Goal: Task Accomplishment & Management: Manage account settings

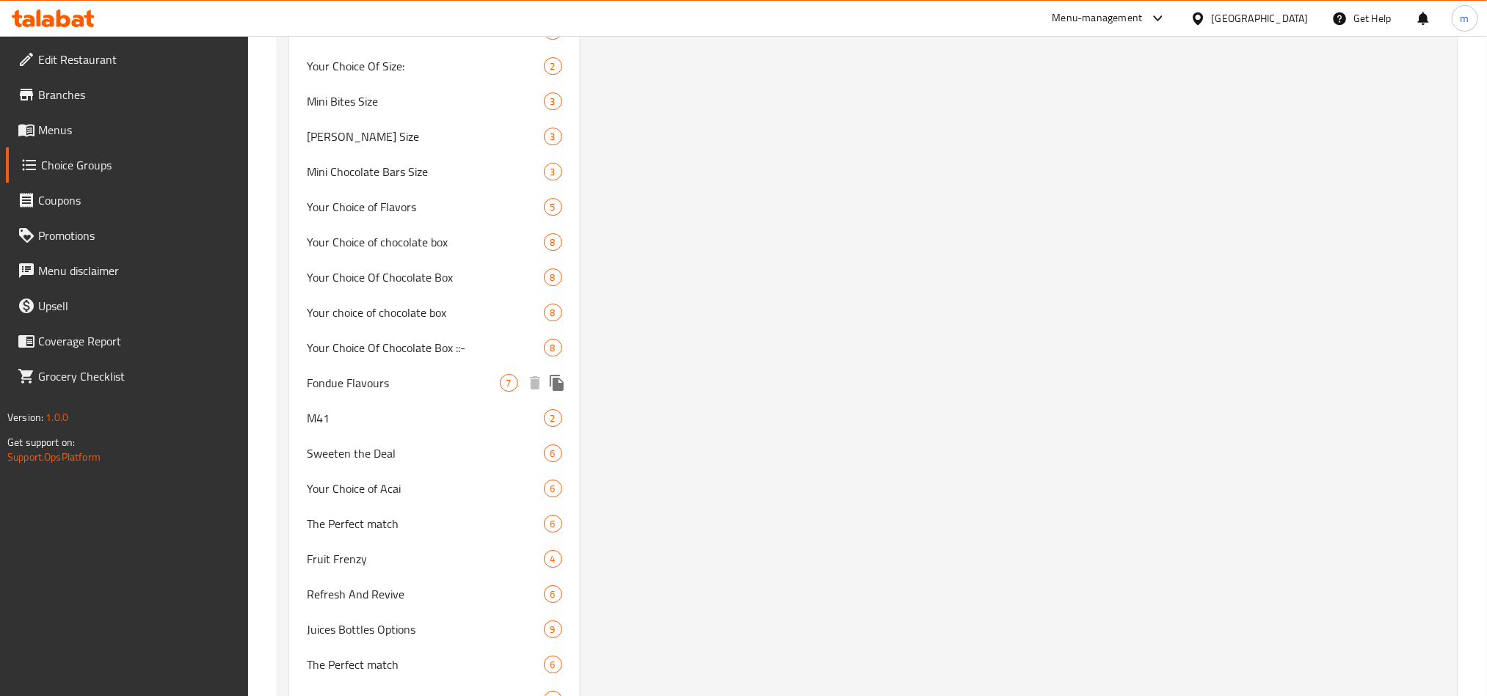
scroll to position [2531, 0]
click at [371, 454] on span "Your Choice of Acai" at bounding box center [403, 456] width 193 height 18
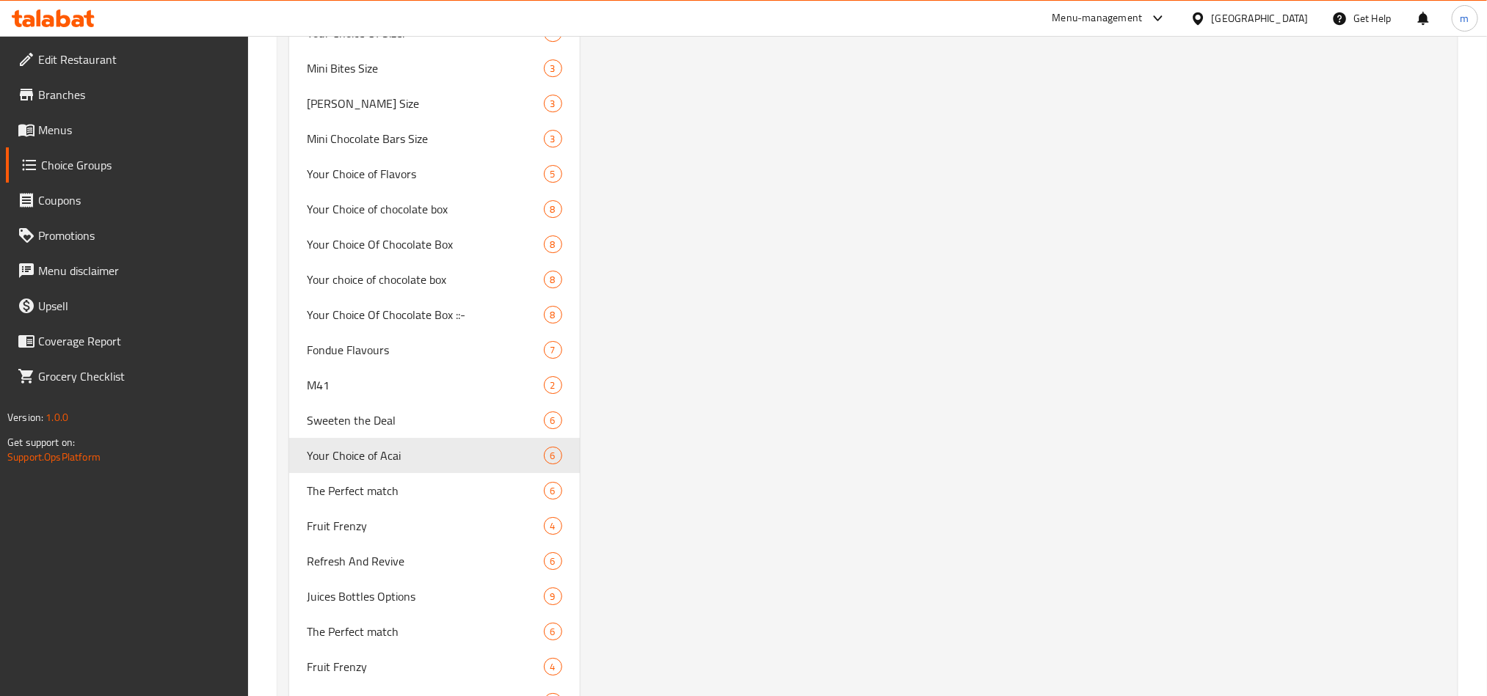
type input "Your Choice of Acai"
type input "اختيارك من الاساي"
type input "0"
type input "6"
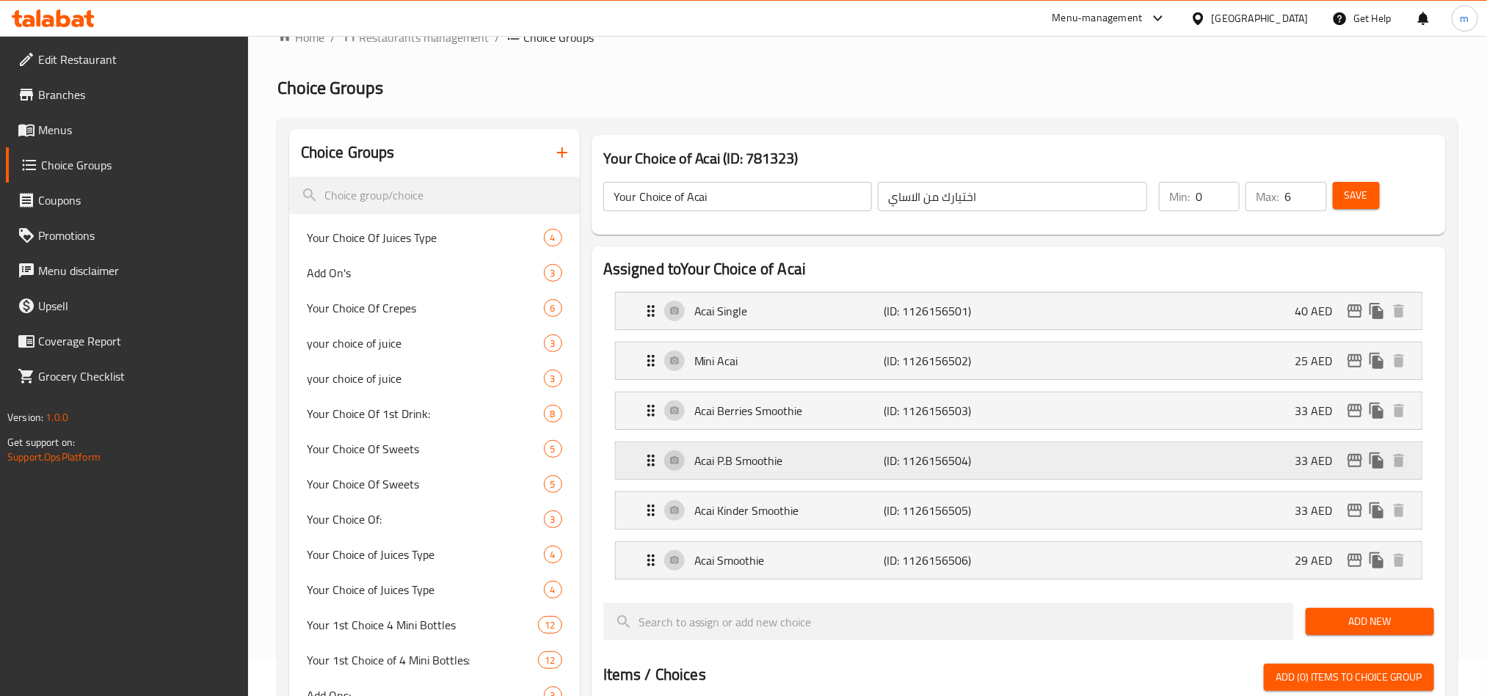
scroll to position [0, 0]
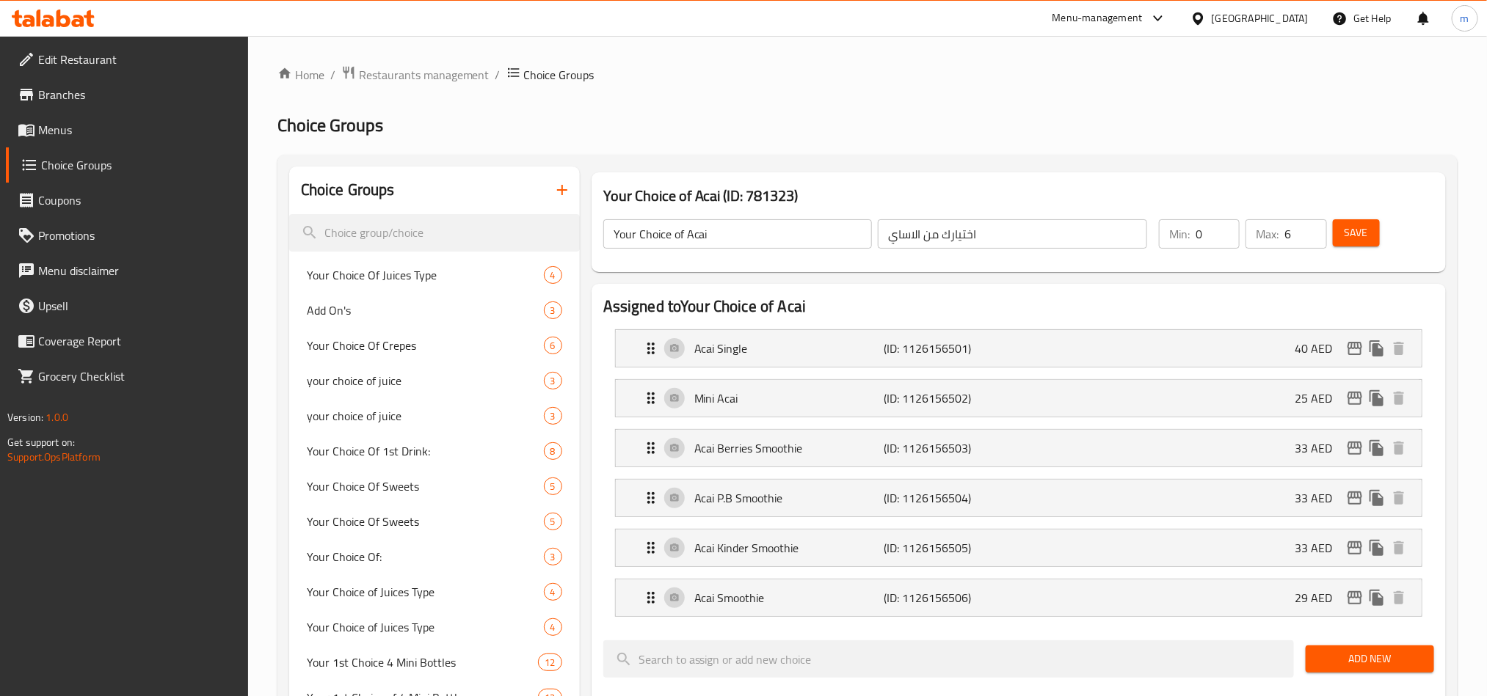
click at [68, 21] on icon at bounding box center [63, 19] width 14 height 18
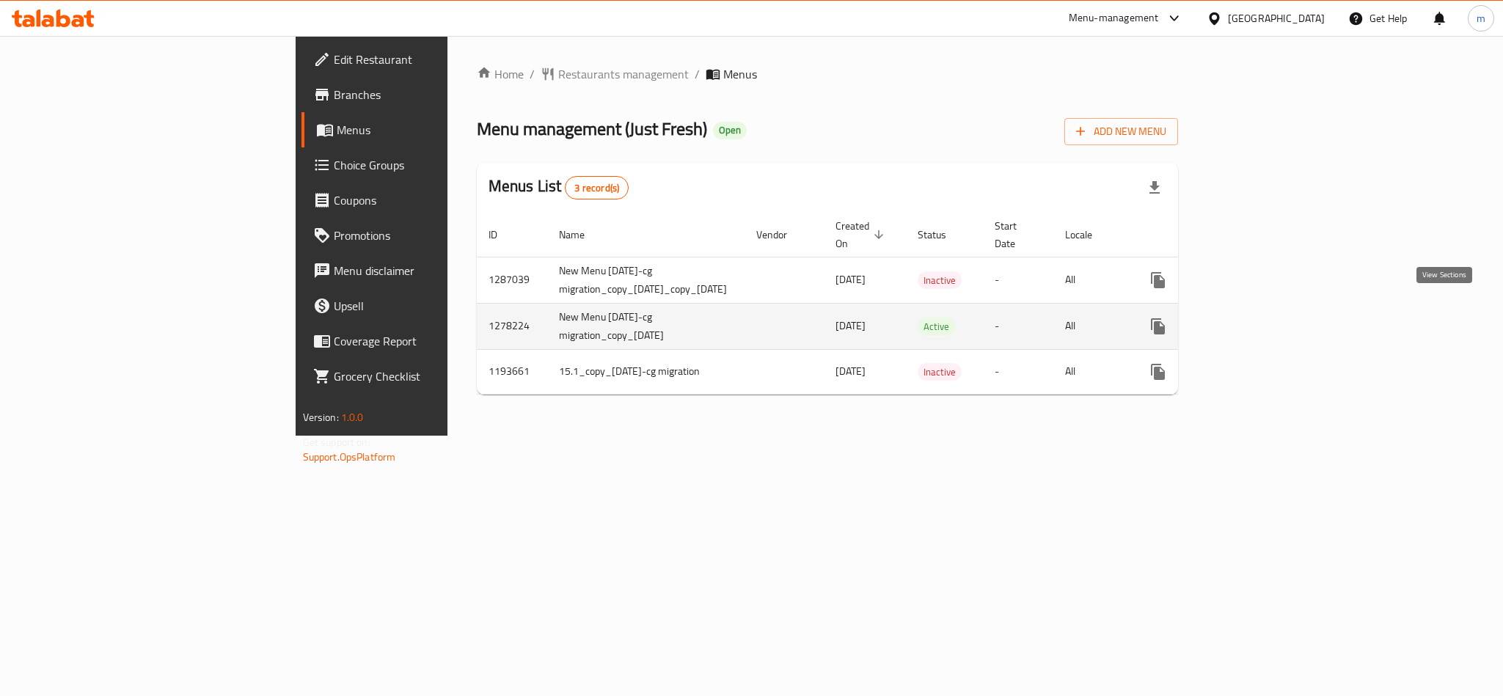
click at [1273, 318] on icon "enhanced table" at bounding box center [1264, 327] width 18 height 18
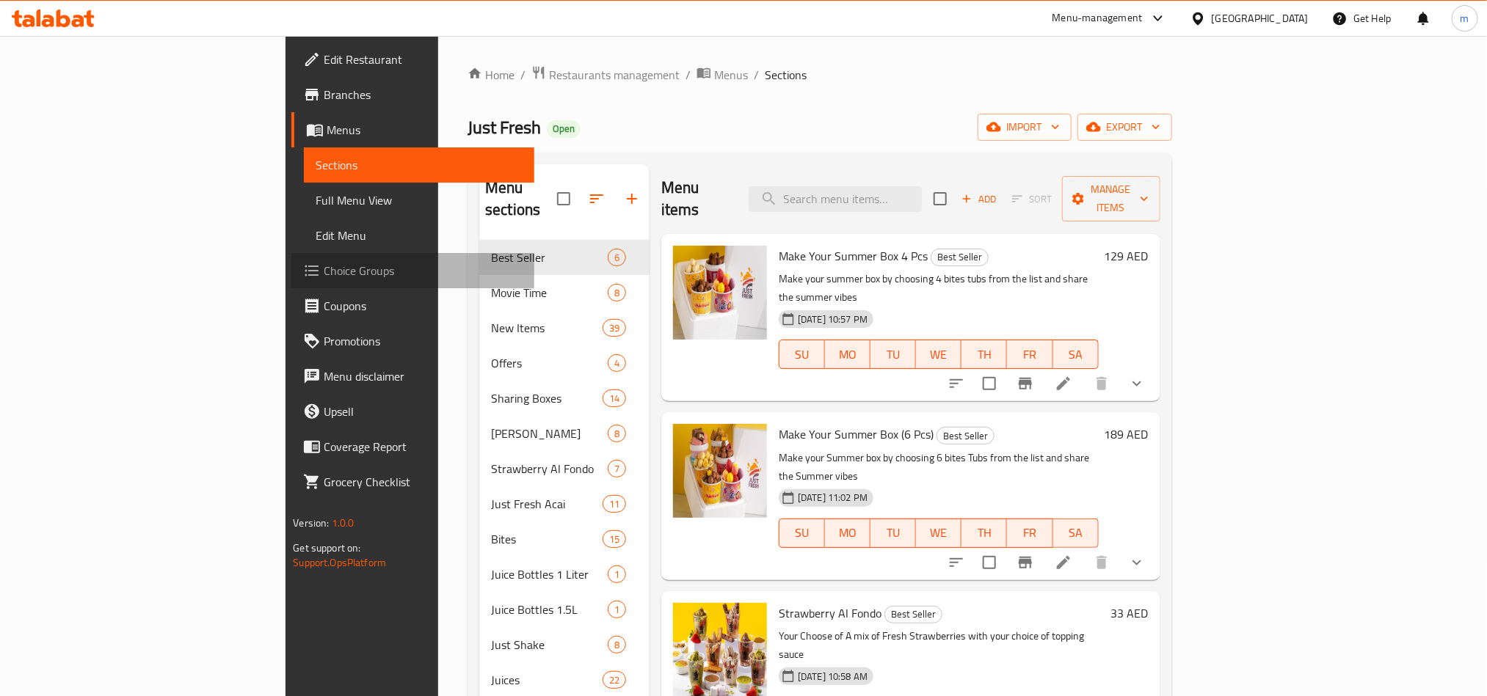
click at [324, 277] on span "Choice Groups" at bounding box center [423, 271] width 198 height 18
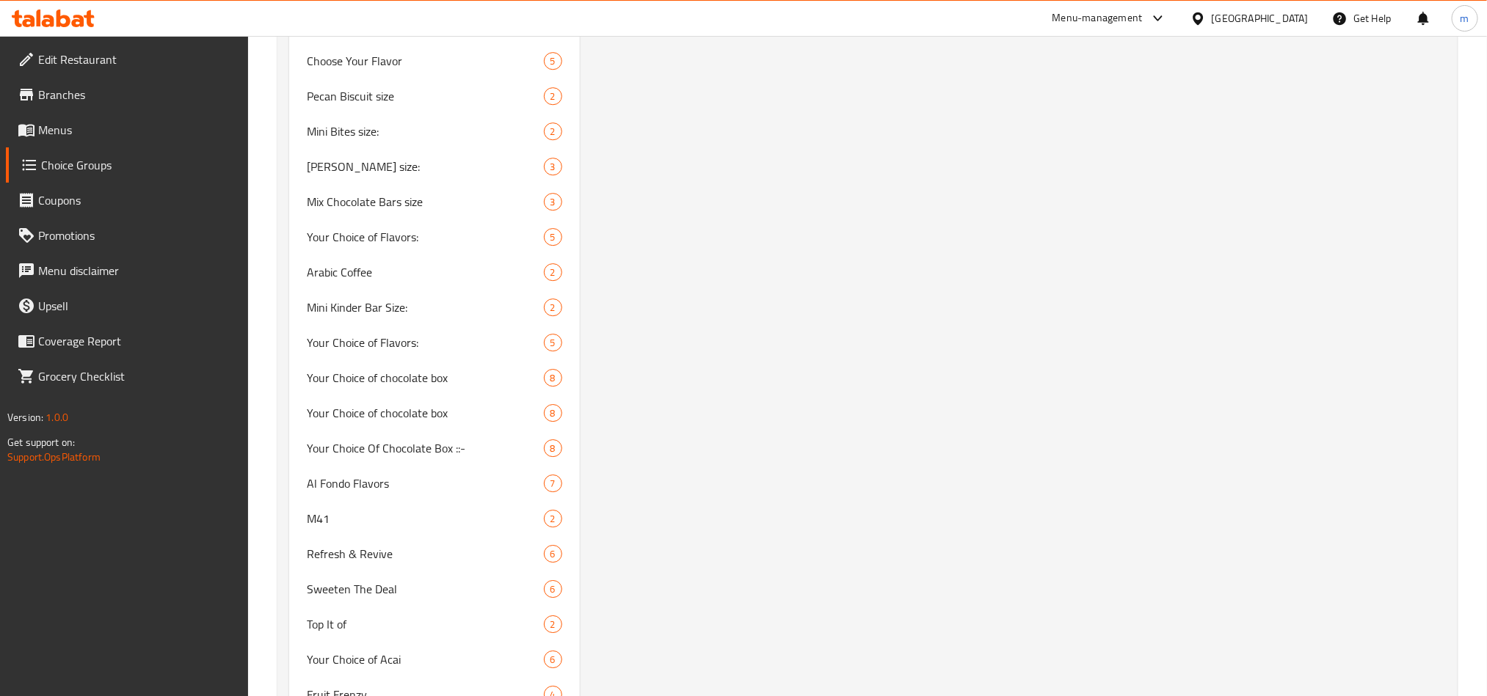
scroll to position [2421, 0]
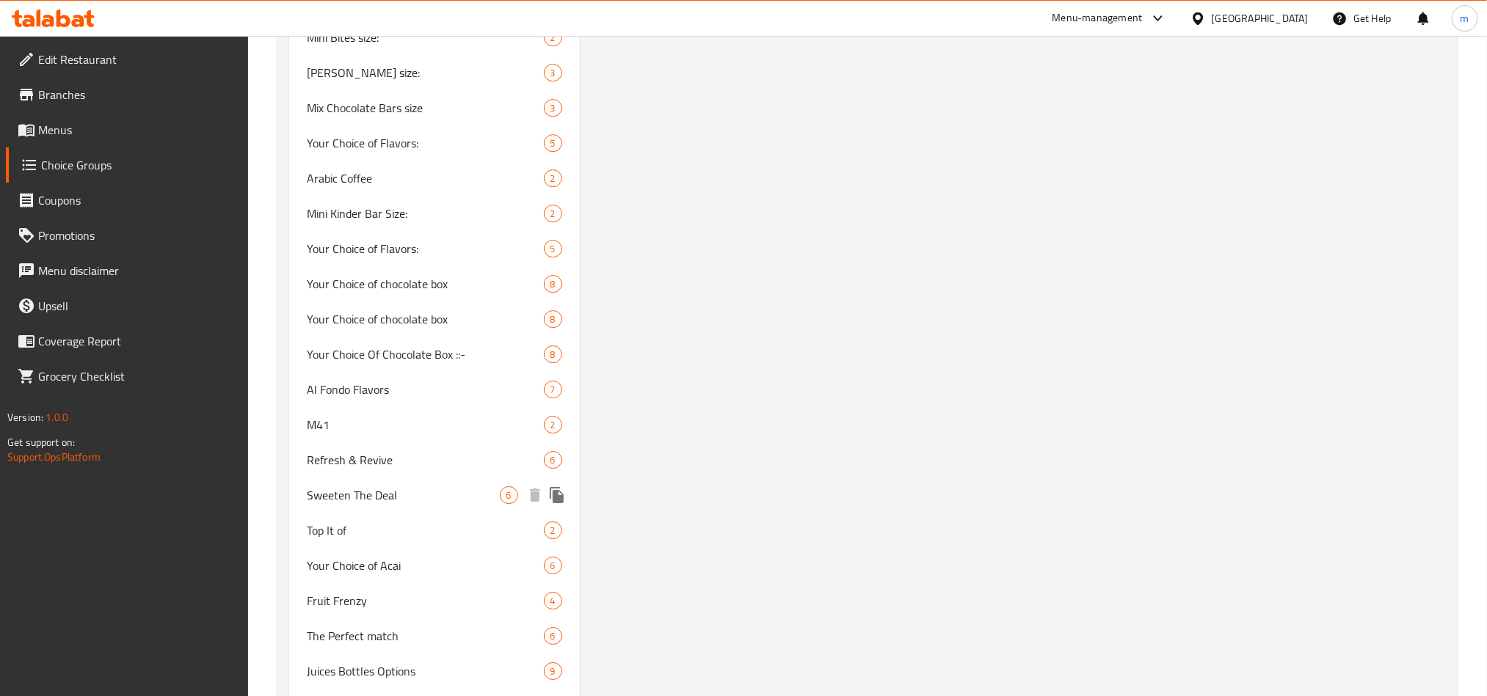
drag, startPoint x: 344, startPoint y: 493, endPoint x: 372, endPoint y: 464, distance: 40.0
click at [344, 493] on span "Sweeten The Deal" at bounding box center [403, 495] width 193 height 18
type input "Sweeten The Deal"
type input "تحلية الصفقة"
type input "0"
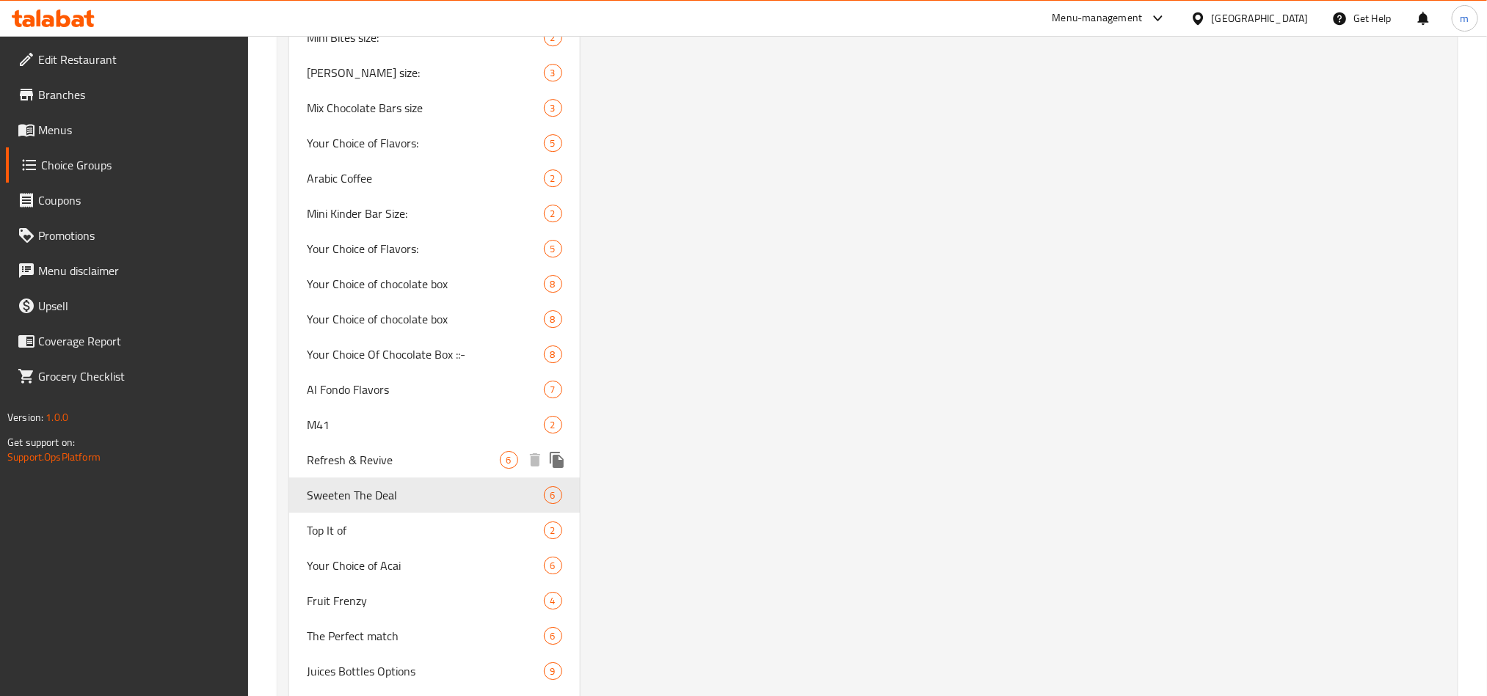
type input "6"
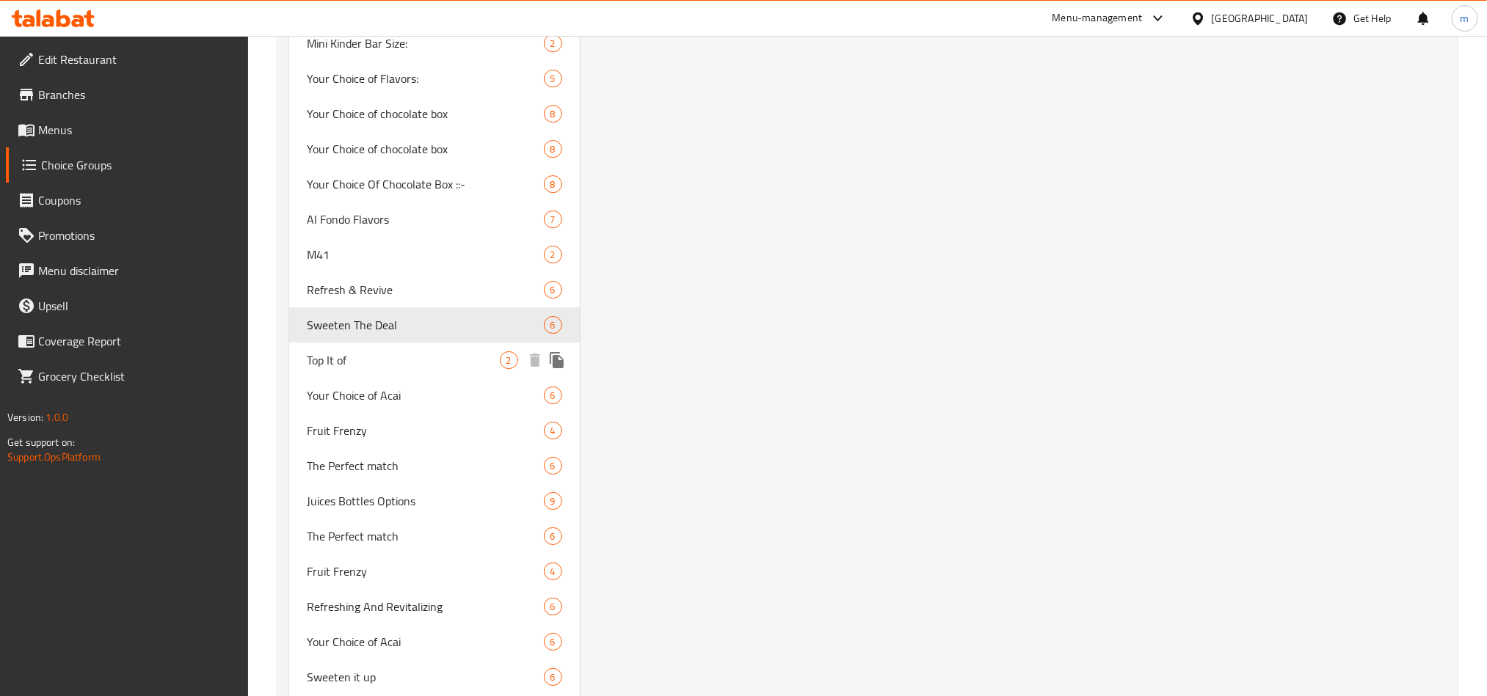
scroll to position [2641, 0]
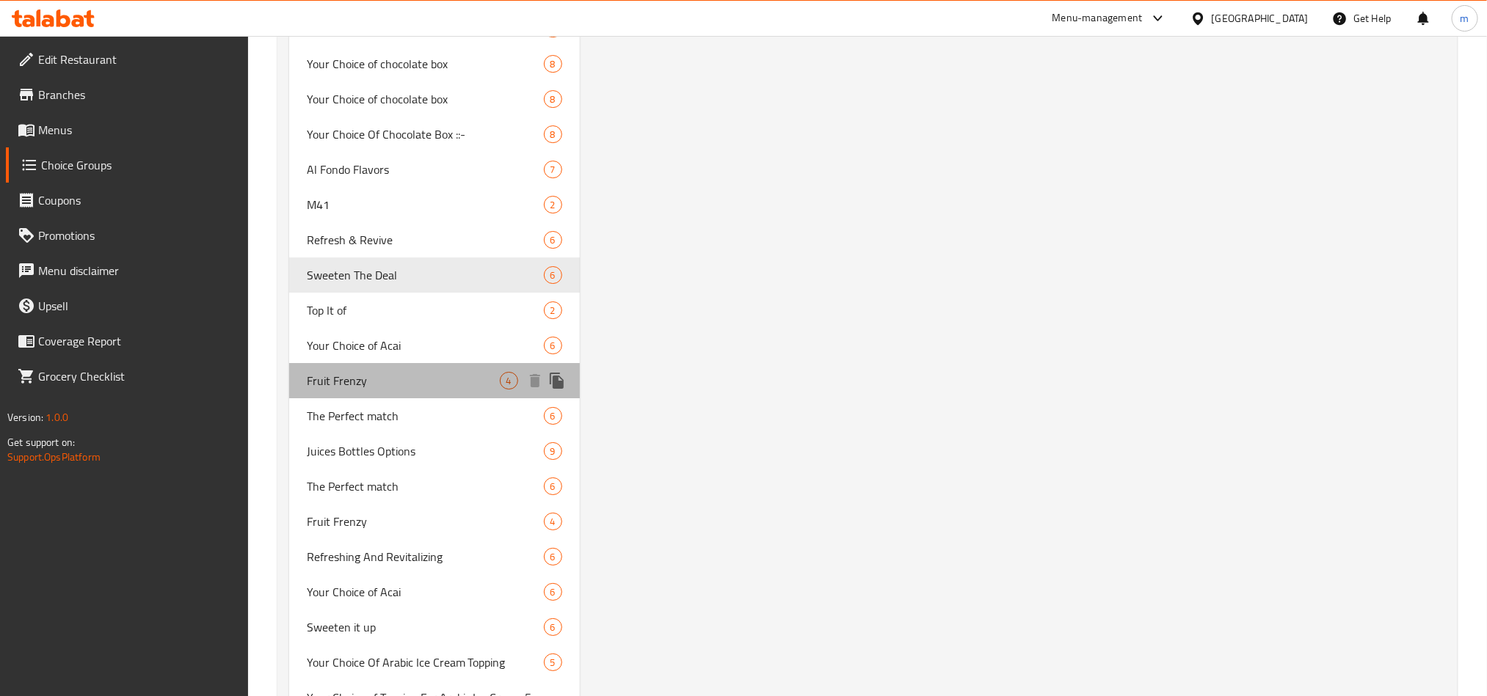
click at [330, 375] on span "Fruit Frenzy" at bounding box center [403, 381] width 193 height 18
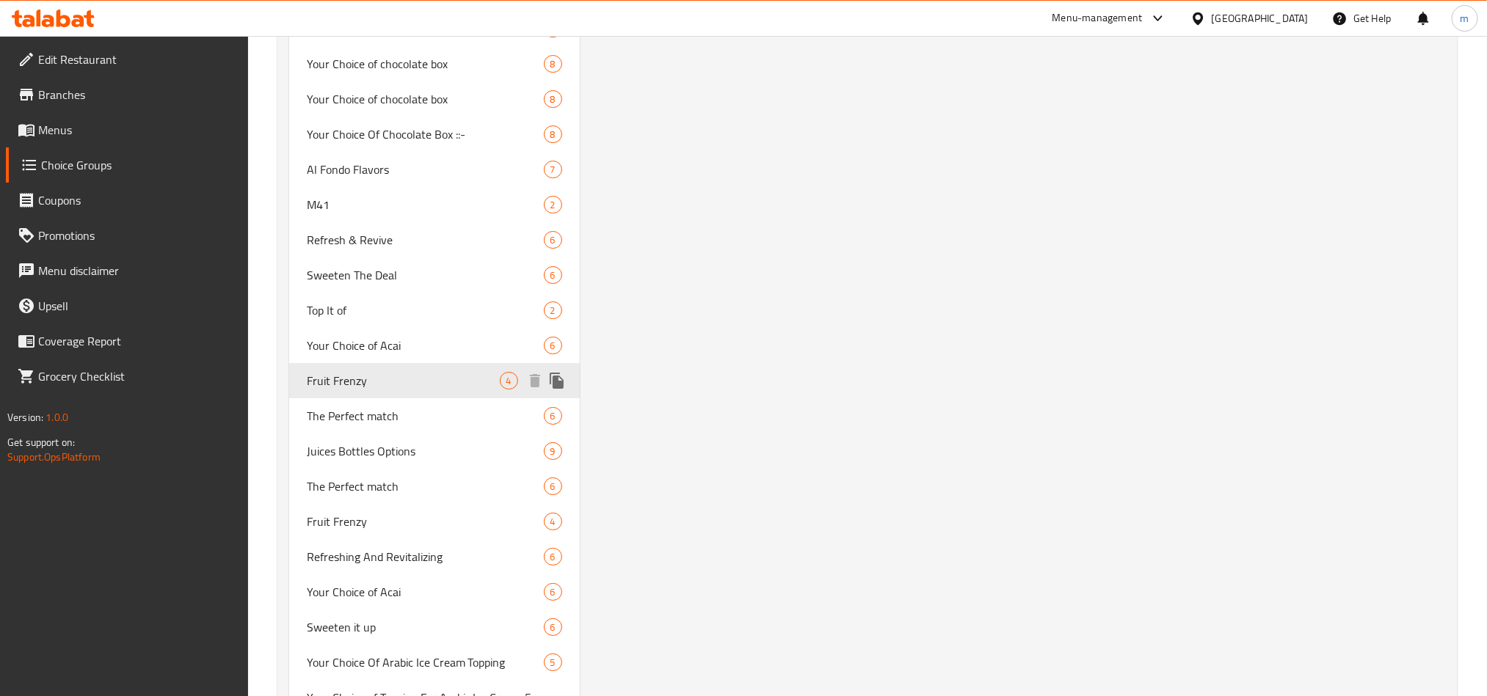
type input "Fruit Frenzy"
type input "انتعاش الفواكة"
type input "4"
click at [408, 372] on span "Fruit Frenzy" at bounding box center [403, 381] width 193 height 18
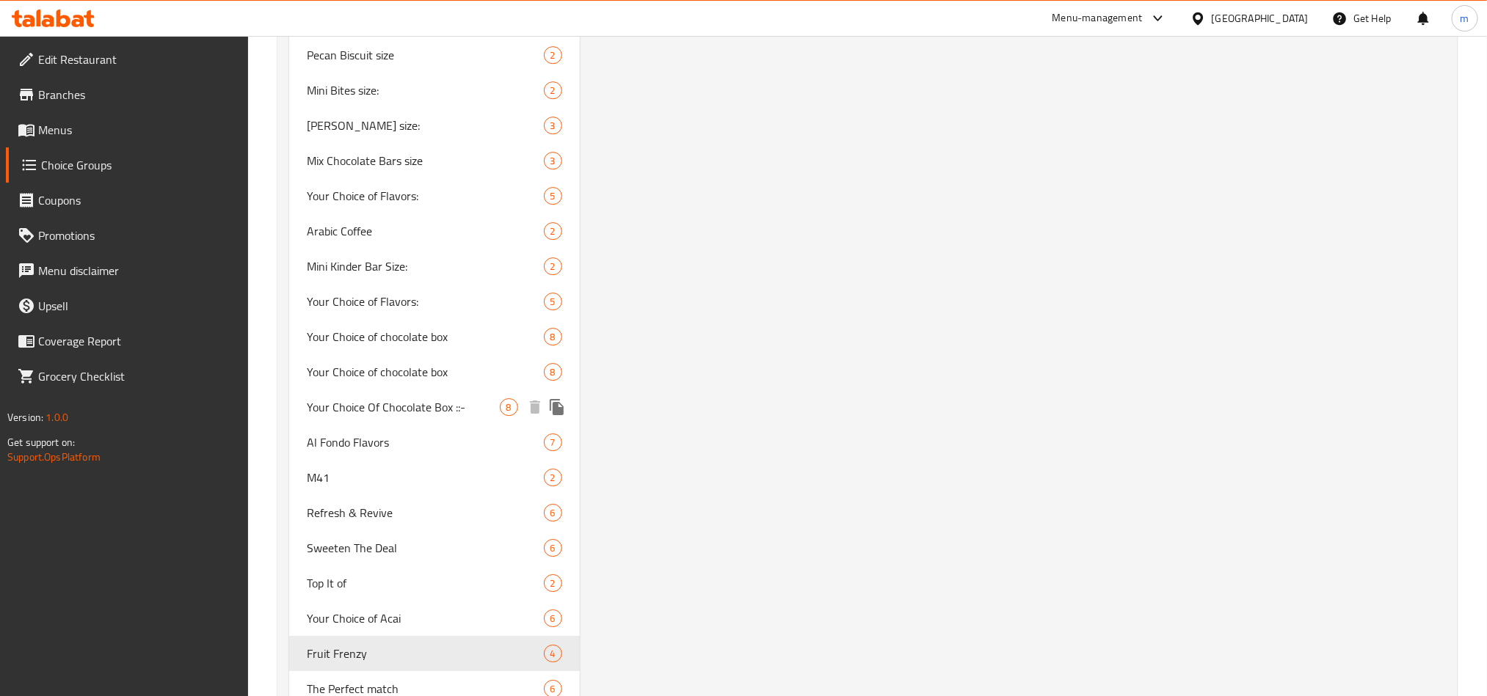
scroll to position [2531, 0]
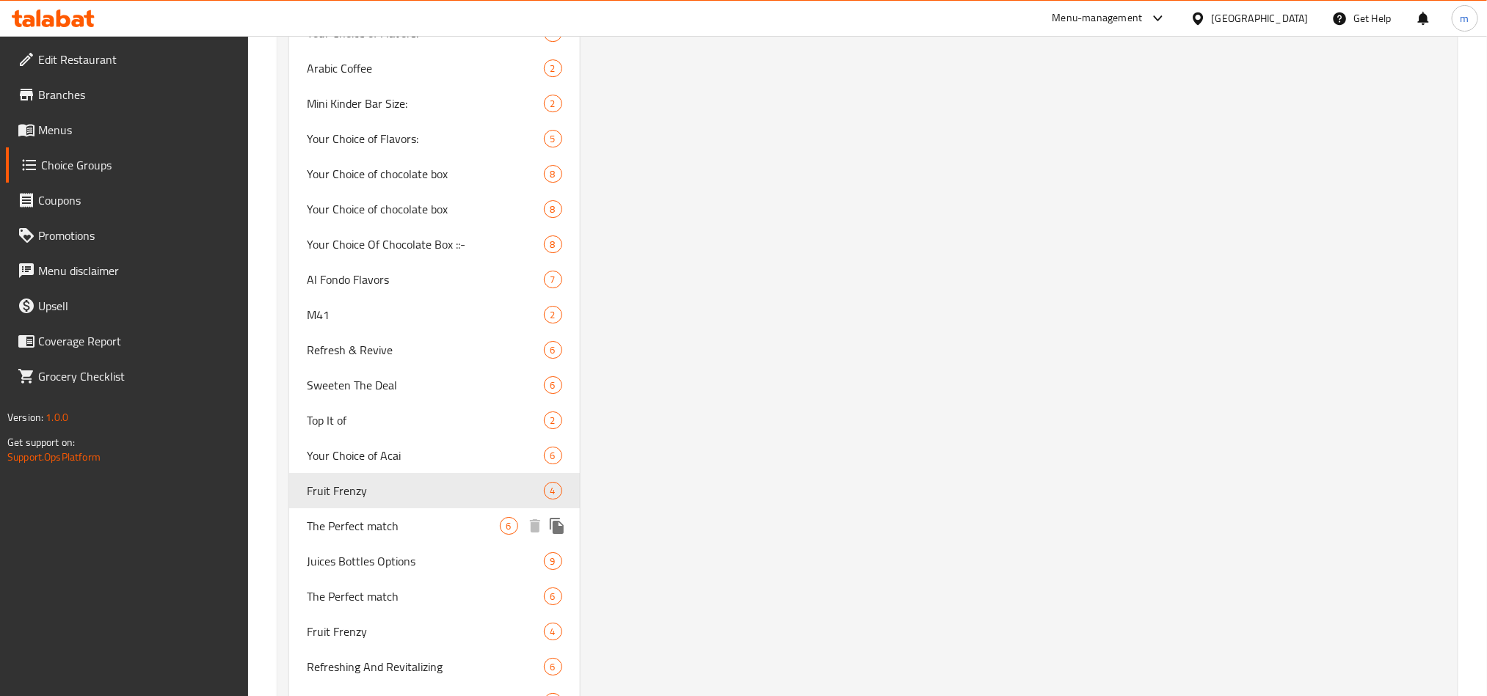
click at [350, 519] on span "The Perfect match" at bounding box center [403, 526] width 193 height 18
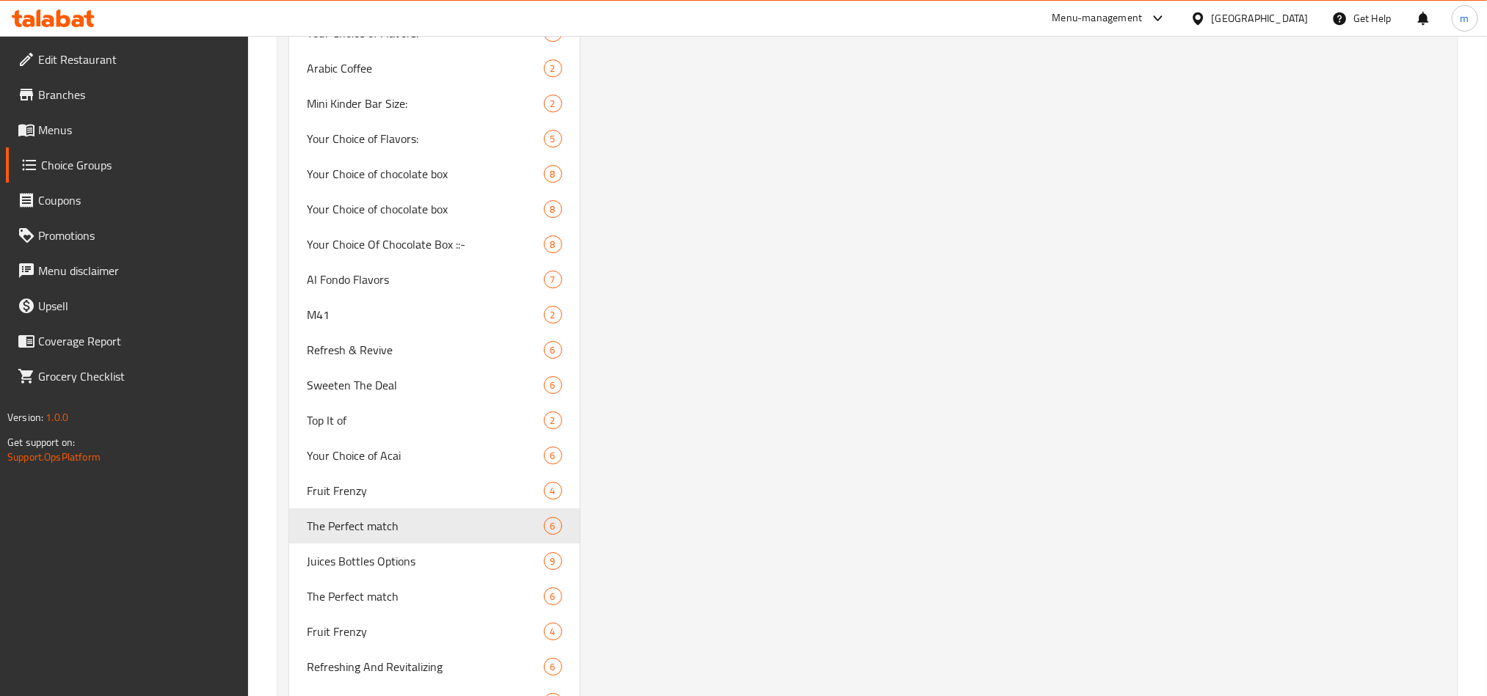
type input "The Perfect match"
type input "التطابق المثالي"
type input "6"
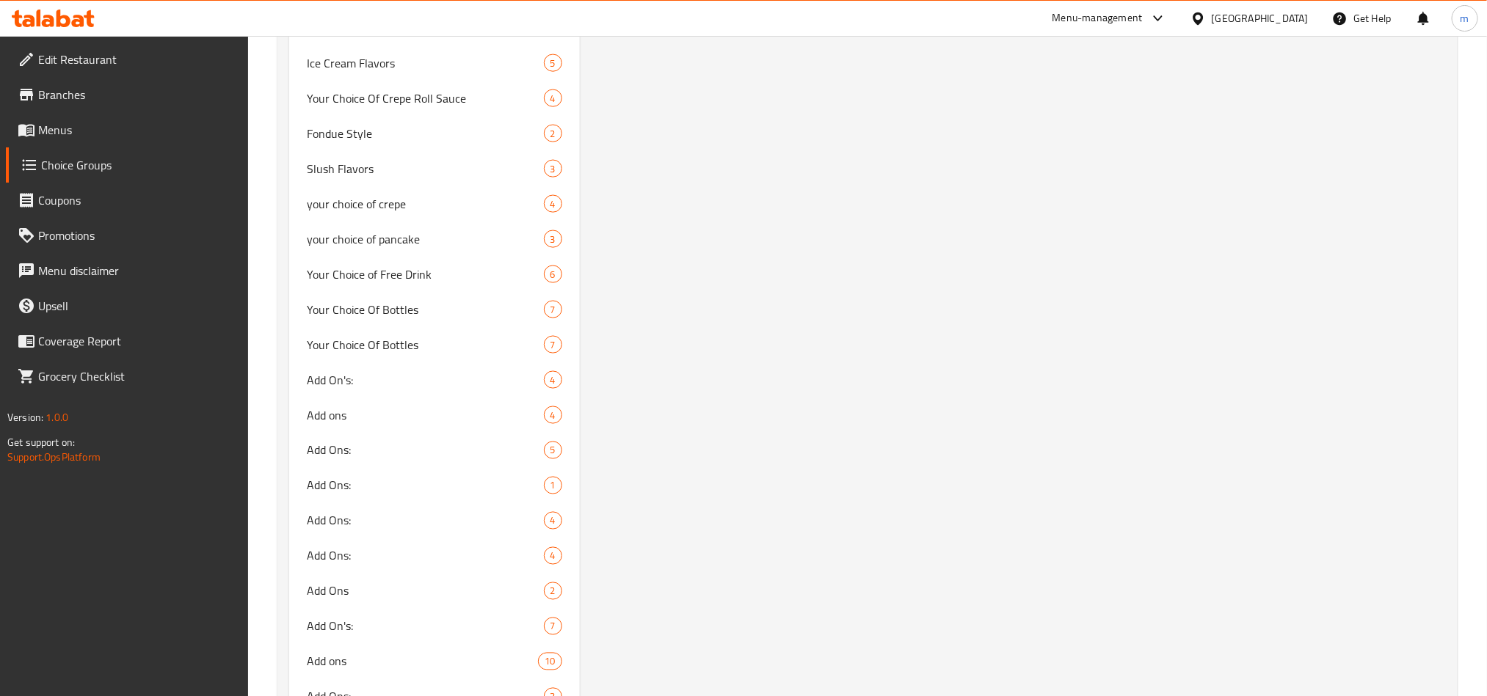
scroll to position [6934, 0]
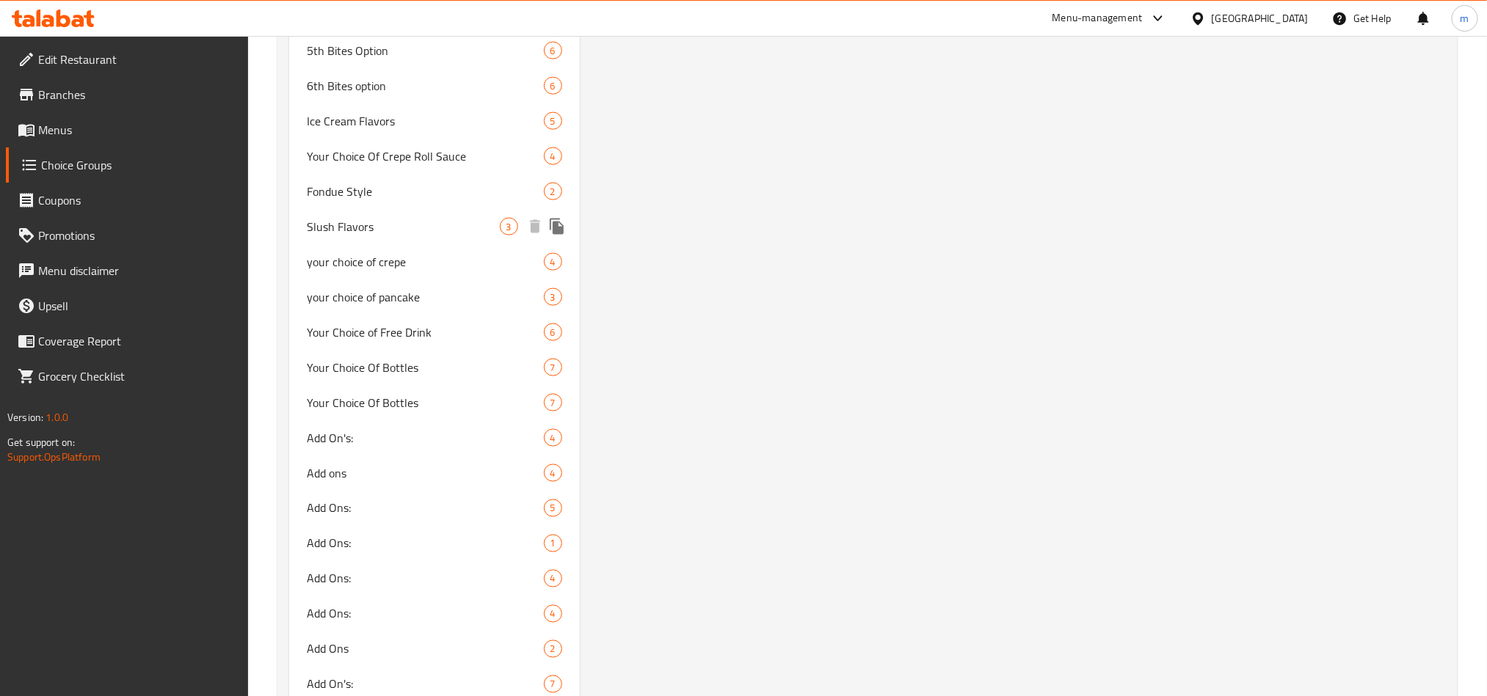
click at [359, 218] on span "Slush Flavors" at bounding box center [403, 227] width 193 height 18
type input "Slush Flavors"
type input "نكهات سلاش"
type input "1"
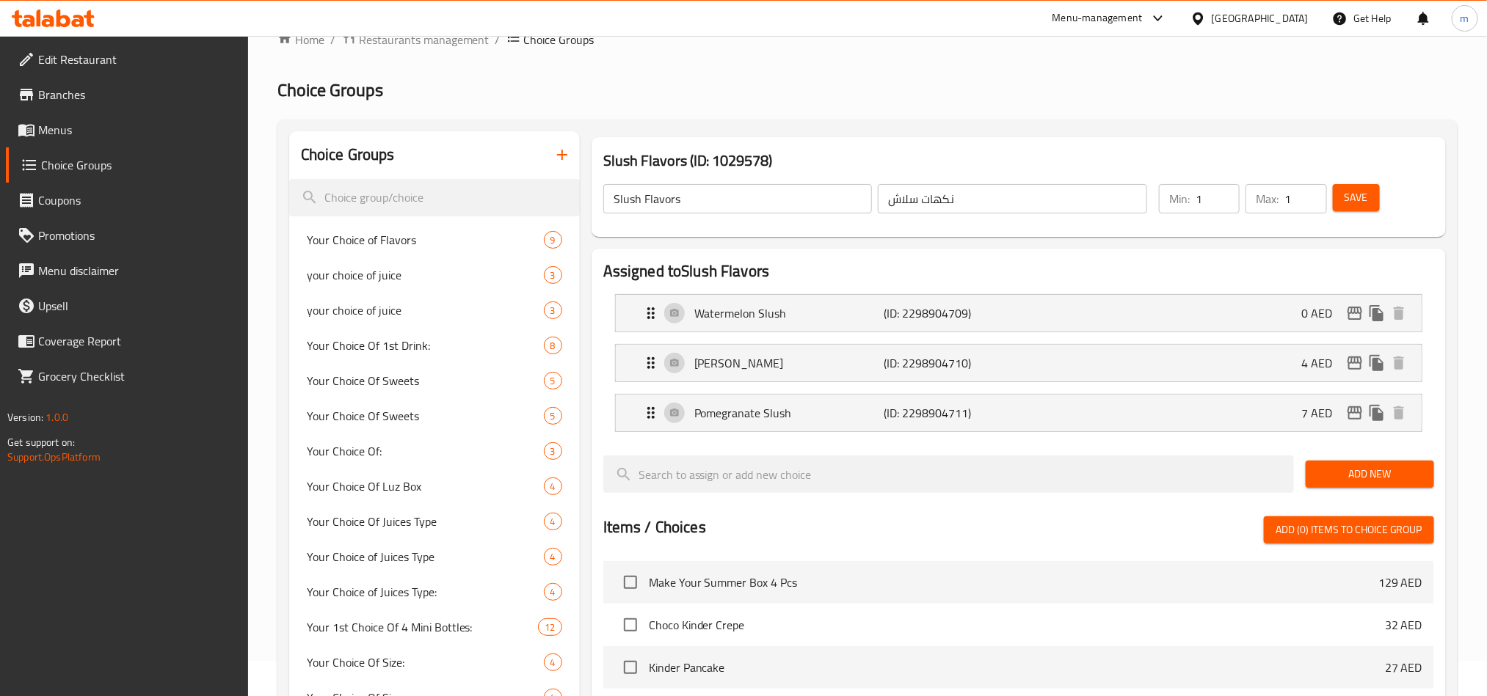
scroll to position [0, 0]
